Goal: Information Seeking & Learning: Learn about a topic

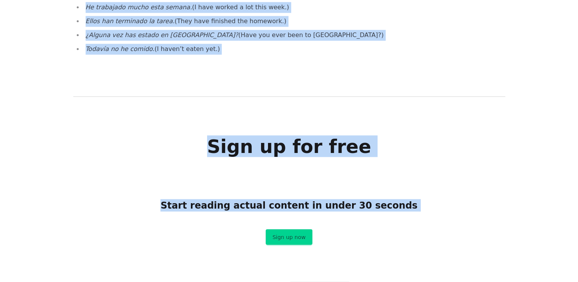
scroll to position [679, 0]
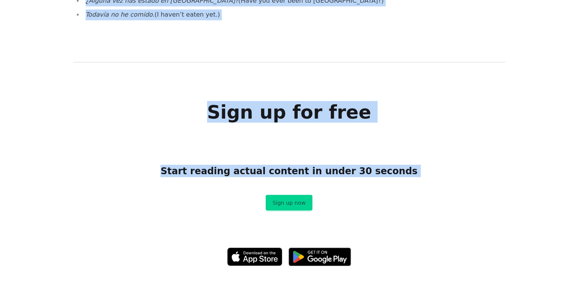
drag, startPoint x: 74, startPoint y: 69, endPoint x: 214, endPoint y: 35, distance: 144.4
copy div "Loremipsu Dolorsit am Consectetu (Adipisc Elitsed Doeiusmodt Incid) Utl etdolor…"
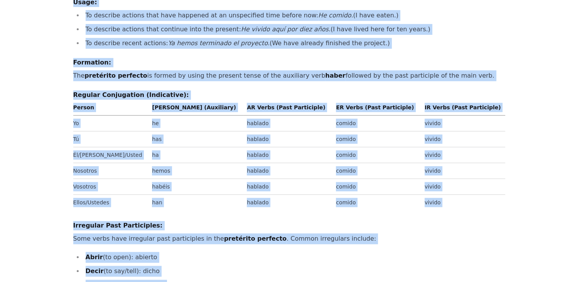
scroll to position [0, 0]
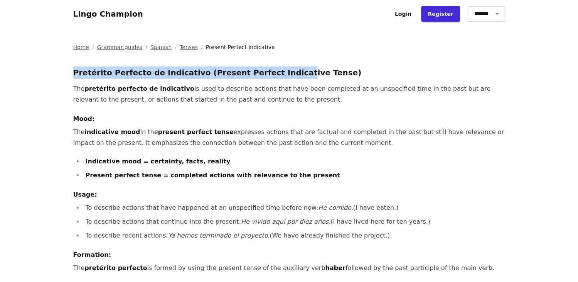
drag, startPoint x: 71, startPoint y: 70, endPoint x: 270, endPoint y: 56, distance: 199.1
drag, startPoint x: 71, startPoint y: 72, endPoint x: 342, endPoint y: 73, distance: 271.1
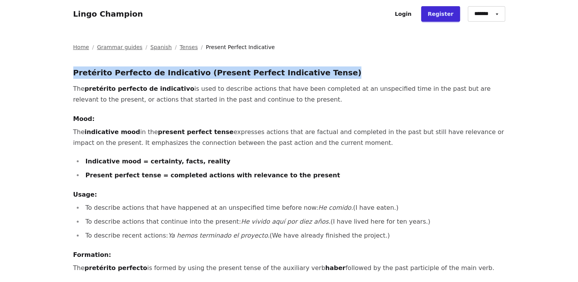
copy h3 "Pretérito Perfecto de Indicativo (Present Perfect Indicative Tense)"
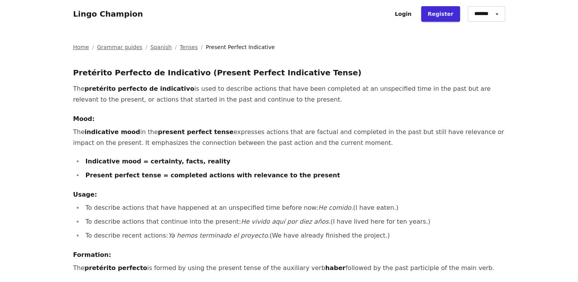
click at [115, 105] on p "The pretérito perfecto de indicativo is used to describe actions that have been…" at bounding box center [289, 94] width 432 height 22
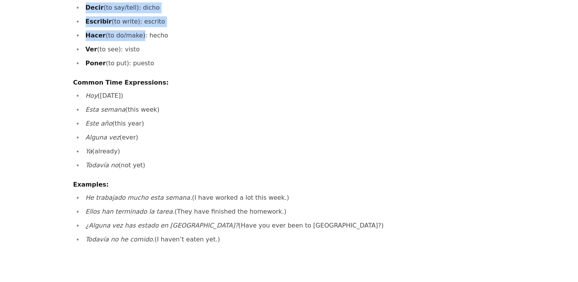
scroll to position [434, 0]
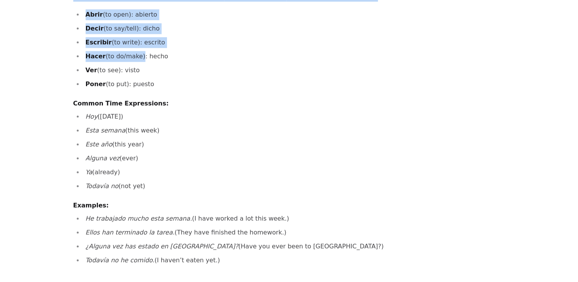
drag, startPoint x: 71, startPoint y: 90, endPoint x: 218, endPoint y: 255, distance: 221.2
click at [218, 255] on div "Home / Grammar guides / Spanish / Tenses / Present Perfect Indicative Pretérito…" at bounding box center [289, 85] width 444 height 982
copy div "Lor ipsumdolo sitametc ad elitseddoe te inci ut laboreet dolorem aliq enim admi…"
